Goal: Navigation & Orientation: Find specific page/section

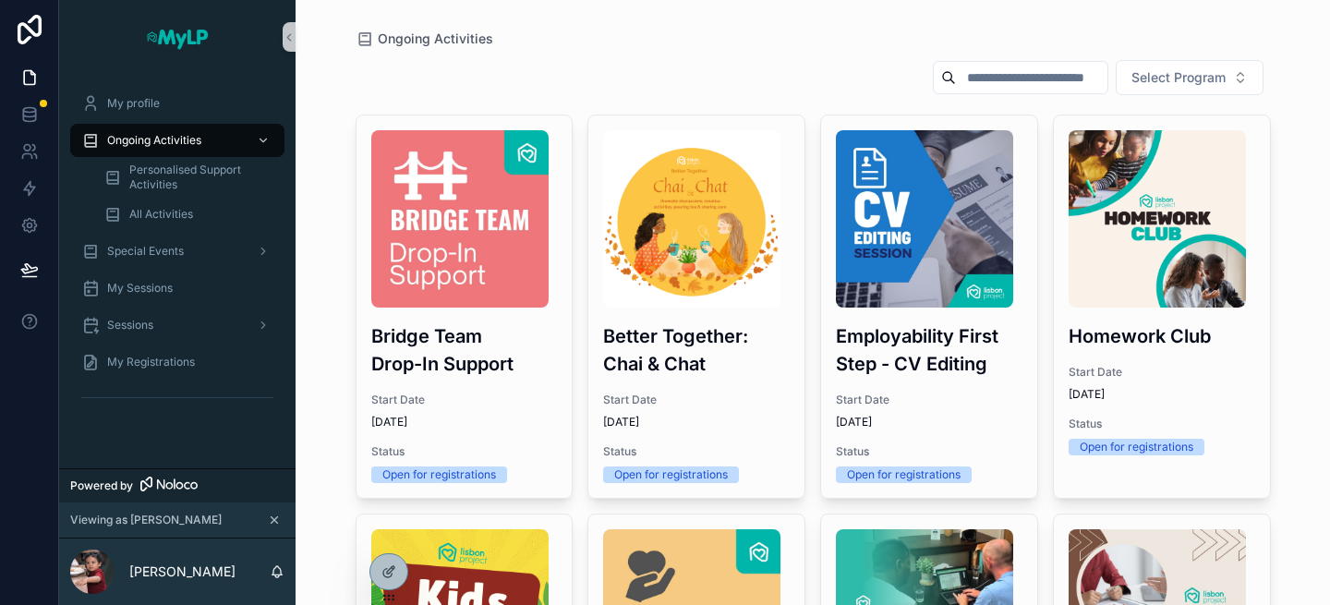
click at [1256, 37] on div "Ongoing Activities" at bounding box center [814, 39] width 916 height 18
